Goal: Information Seeking & Learning: Find specific fact

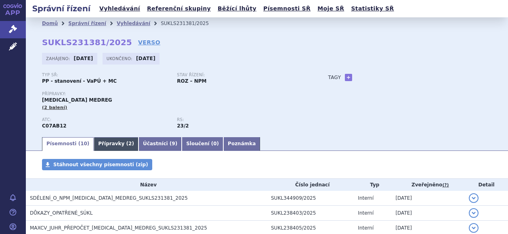
click at [98, 148] on link "Přípravky ( 2 )" at bounding box center [116, 144] width 45 height 14
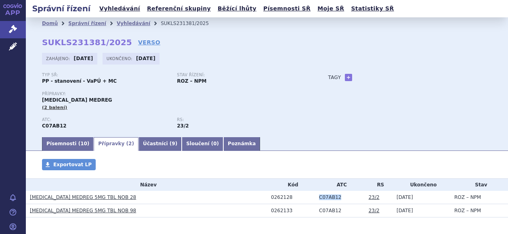
drag, startPoint x: 341, startPoint y: 199, endPoint x: 311, endPoint y: 198, distance: 29.5
click at [315, 198] on td "C07AB12" at bounding box center [340, 197] width 50 height 13
copy td "C07AB12"
click at [77, 22] on link "Správní řízení" at bounding box center [87, 24] width 38 height 6
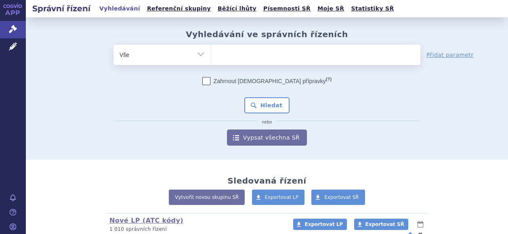
click at [200, 56] on select "Vše Spisová značka Typ SŘ Přípravek/SUKL kód Účastník/Držitel" at bounding box center [162, 54] width 97 height 18
select select "filter-atc-group"
click at [114, 45] on select "Vše Spisová značka Typ SŘ Přípravek/SUKL kód Účastník/Držitel" at bounding box center [162, 54] width 97 height 18
click at [232, 55] on ul at bounding box center [316, 53] width 210 height 17
click at [211, 55] on select at bounding box center [211, 54] width 0 height 20
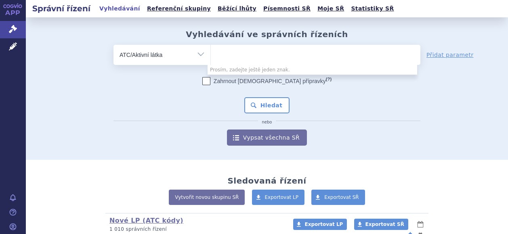
paste input "C07AB12"
type input "C07AB12"
select select "C07AB12"
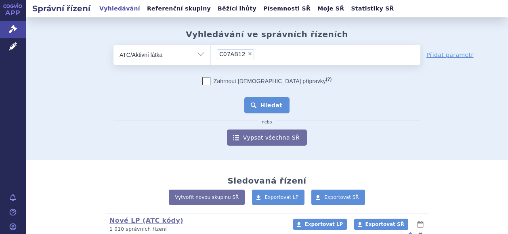
click at [275, 106] on button "Hledat" at bounding box center [268, 105] width 46 height 16
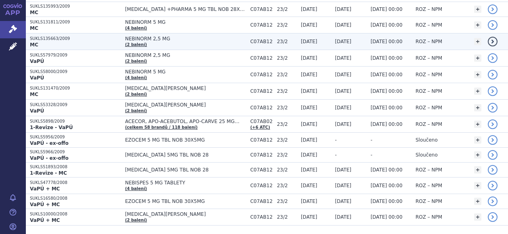
scroll to position [613, 0]
